Goal: Navigation & Orientation: Find specific page/section

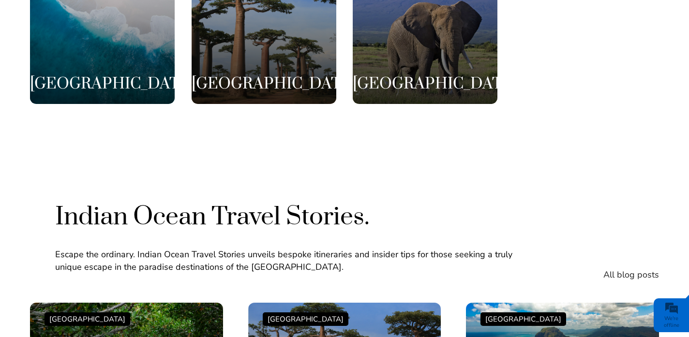
scroll to position [1913, 0]
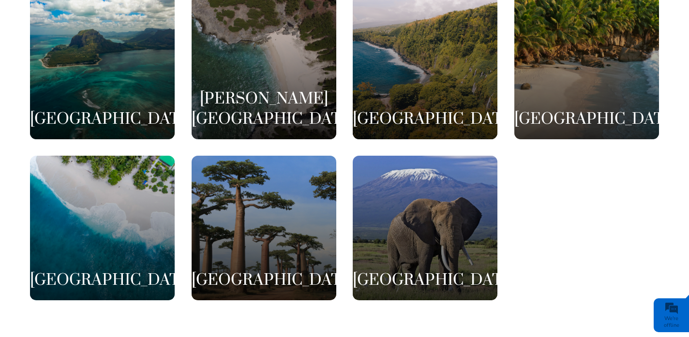
click at [120, 170] on div "Maldives" at bounding box center [102, 242] width 145 height 145
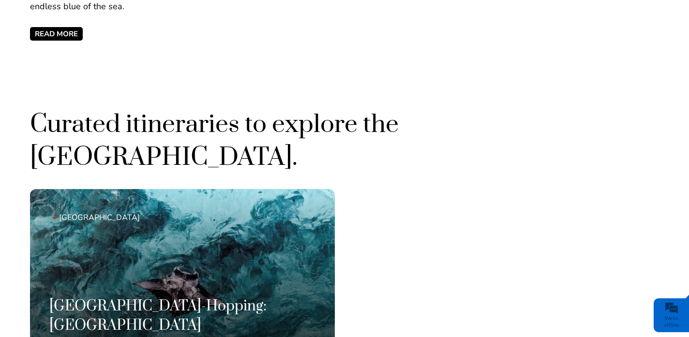
scroll to position [511, 0]
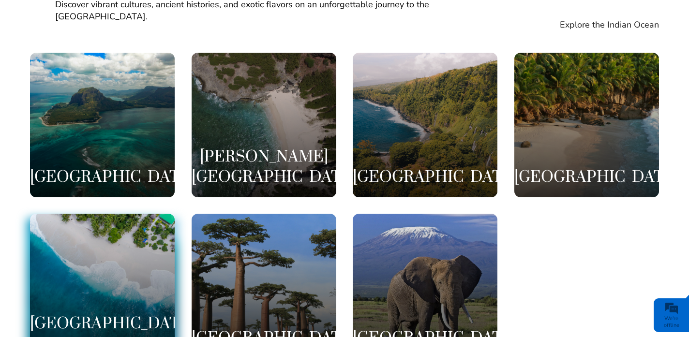
scroll to position [1856, 0]
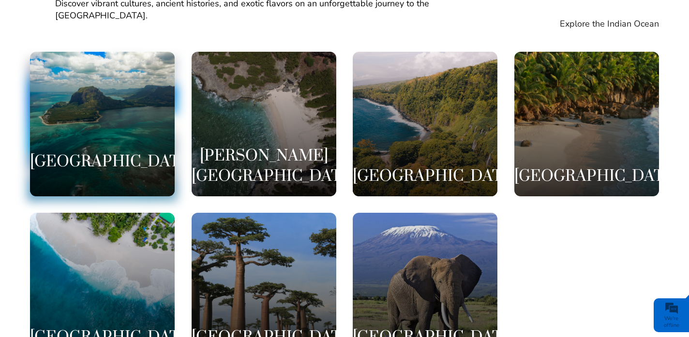
click at [109, 75] on div "[GEOGRAPHIC_DATA]" at bounding box center [102, 124] width 145 height 145
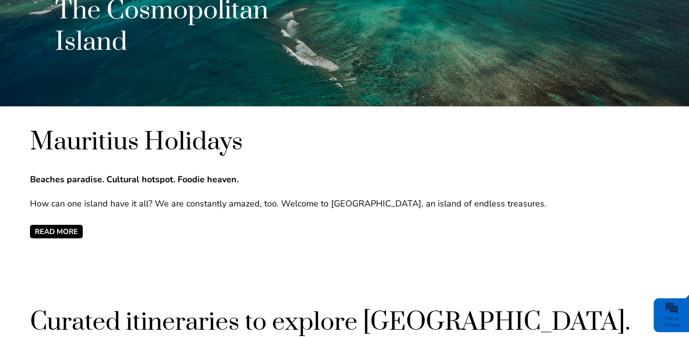
scroll to position [341, 0]
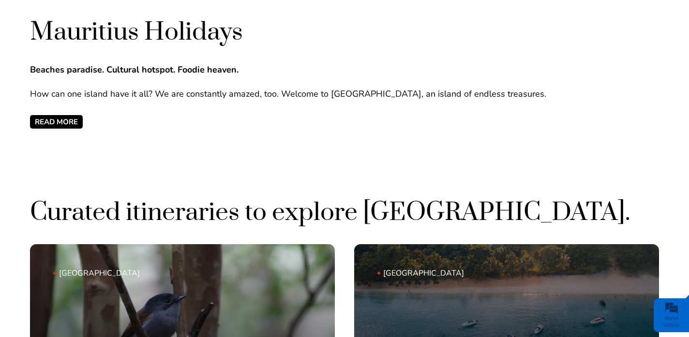
click at [59, 124] on span "READ MORE" at bounding box center [56, 122] width 53 height 14
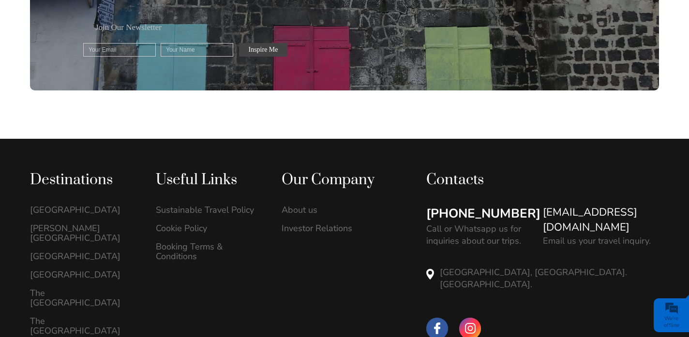
scroll to position [1376, 0]
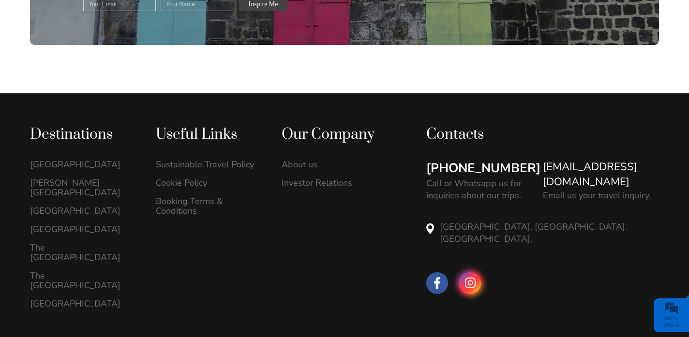
click at [475, 272] on span at bounding box center [470, 283] width 22 height 22
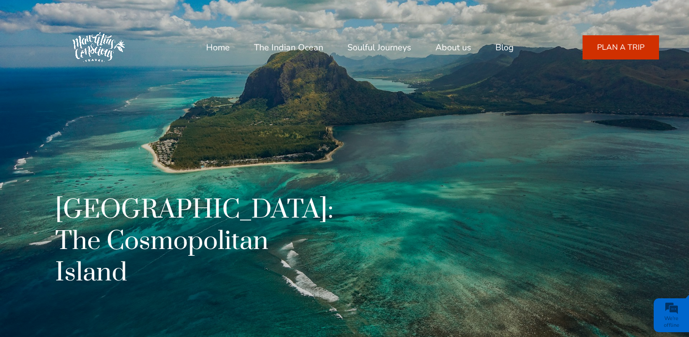
click at [383, 285] on div "Mauritius: The Cosmopolitan Island" at bounding box center [344, 265] width 629 height 143
click at [449, 48] on link "About us" at bounding box center [453, 47] width 36 height 23
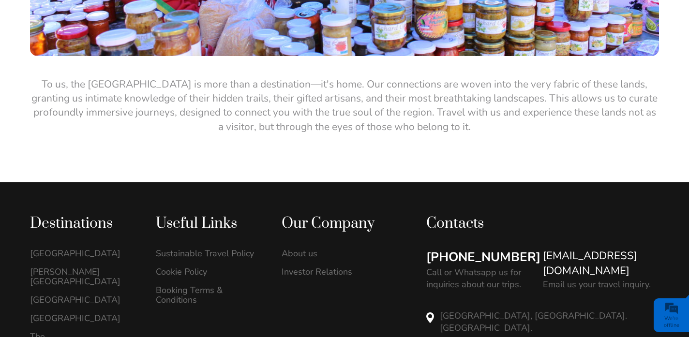
scroll to position [1927, 0]
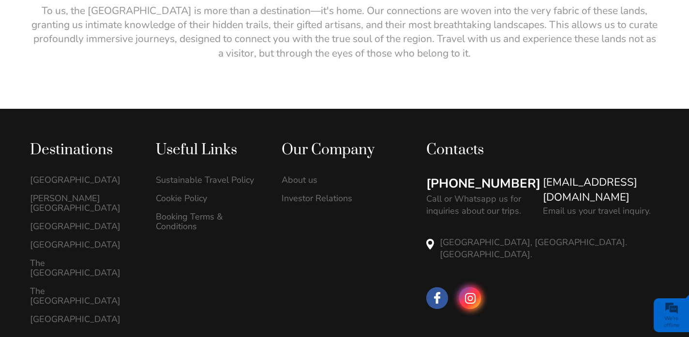
click at [470, 287] on span at bounding box center [470, 298] width 22 height 22
